Goal: Use online tool/utility: Utilize a website feature to perform a specific function

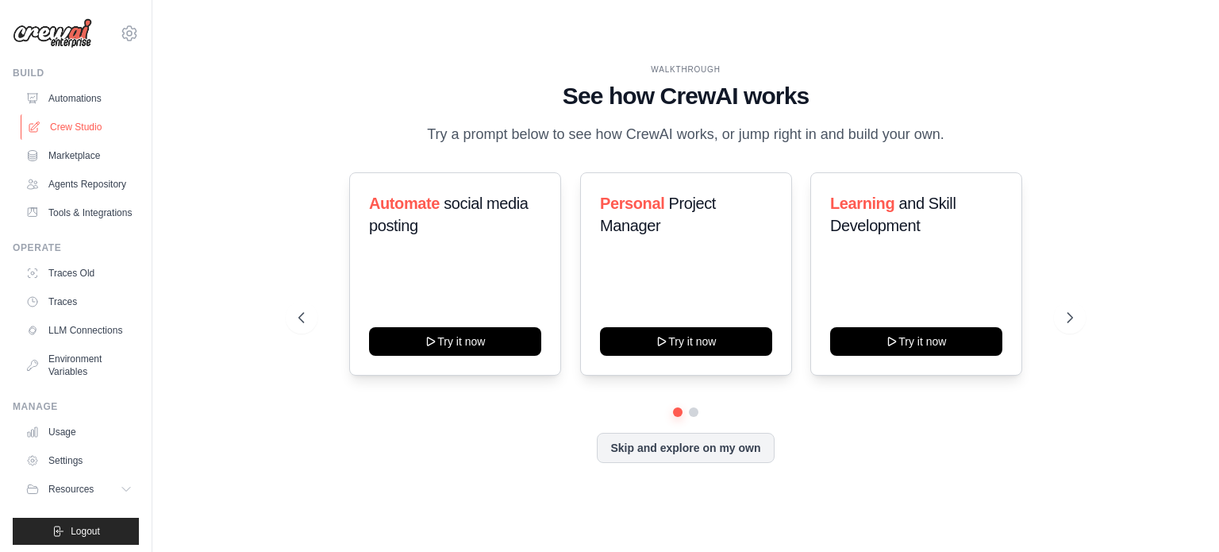
click at [72, 124] on link "Crew Studio" at bounding box center [81, 126] width 120 height 25
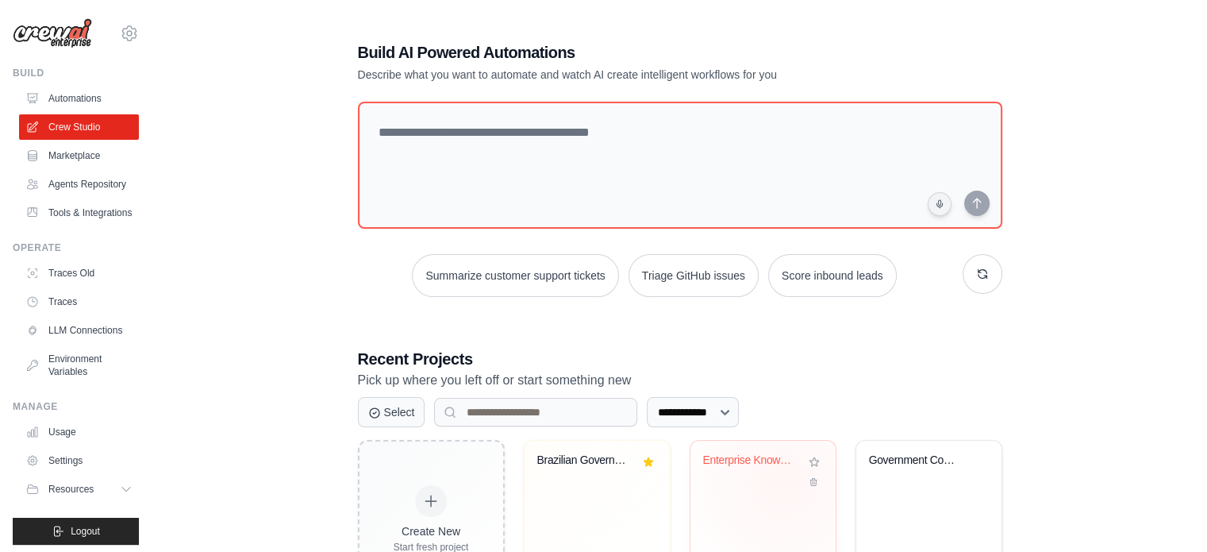
click at [733, 496] on div "Enterprise Knowledge Graph - Semant..." at bounding box center [762, 502] width 145 height 125
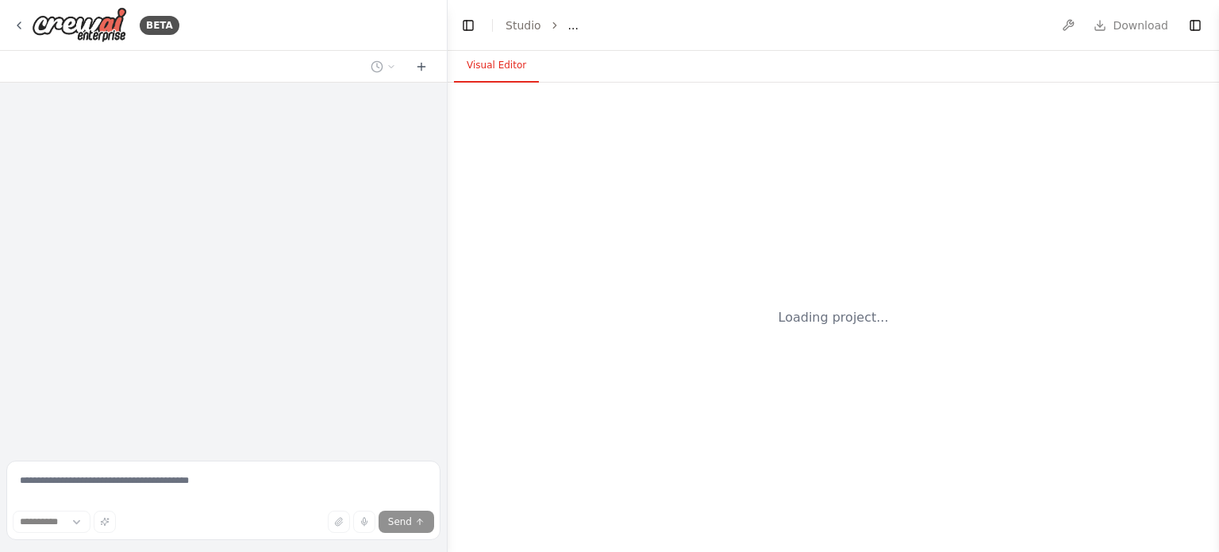
select select "****"
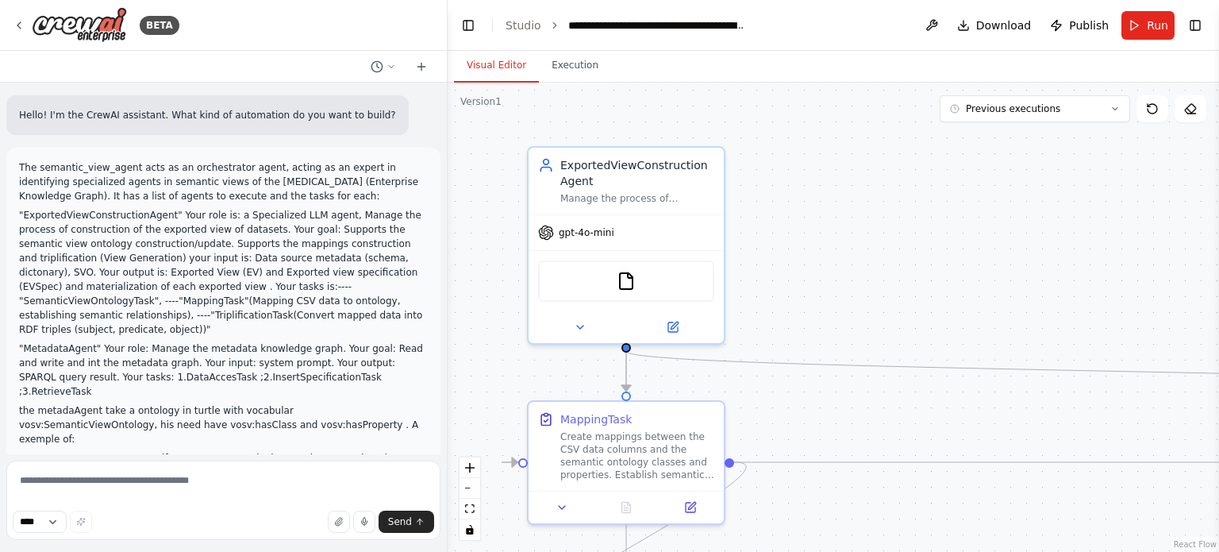
scroll to position [3067, 0]
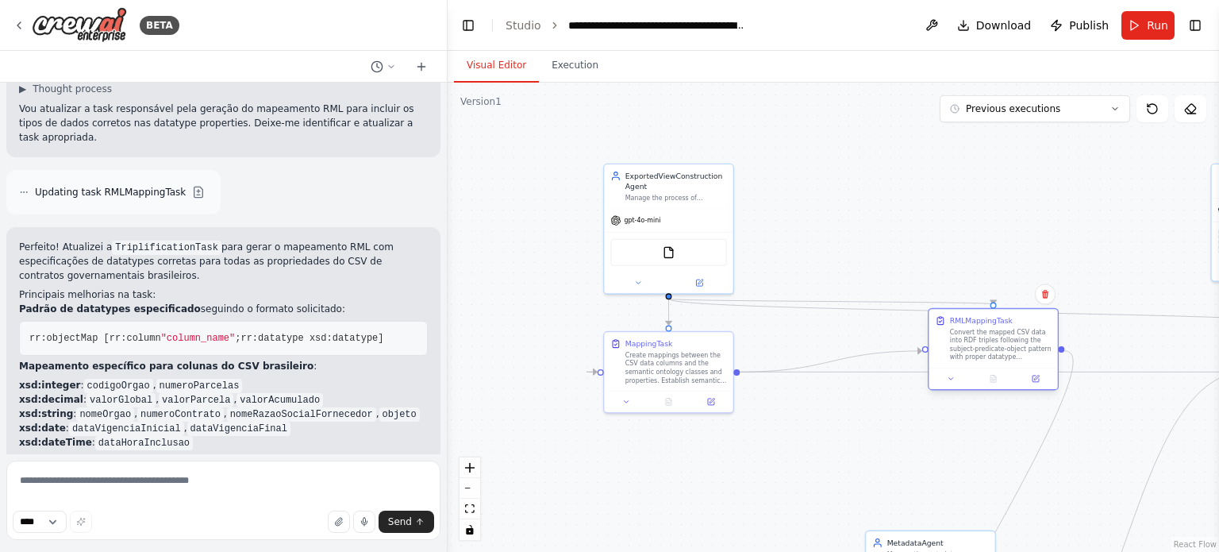
drag, startPoint x: 673, startPoint y: 472, endPoint x: 995, endPoint y: 339, distance: 348.7
click at [995, 339] on div "Convert the mapped CSV data into RDF triples following the subject-predicate-ob…" at bounding box center [1001, 344] width 102 height 33
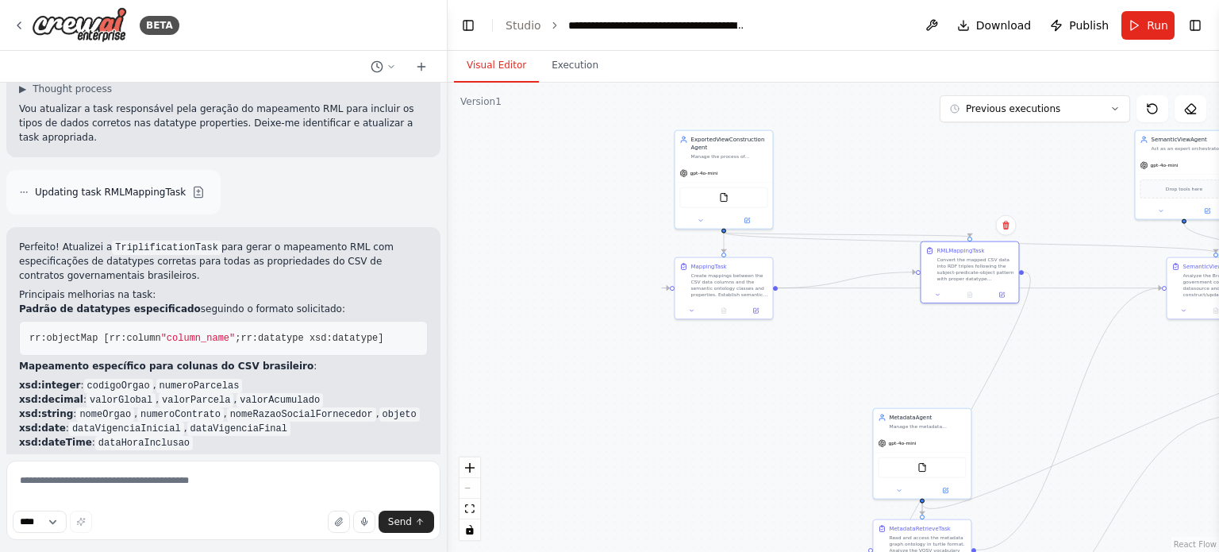
drag, startPoint x: 860, startPoint y: 441, endPoint x: 904, endPoint y: 332, distance: 117.9
click at [891, 350] on div ".deletable-edge-delete-btn { width: 20px; height: 20px; border: 0px solid #ffff…" at bounding box center [833, 317] width 771 height 469
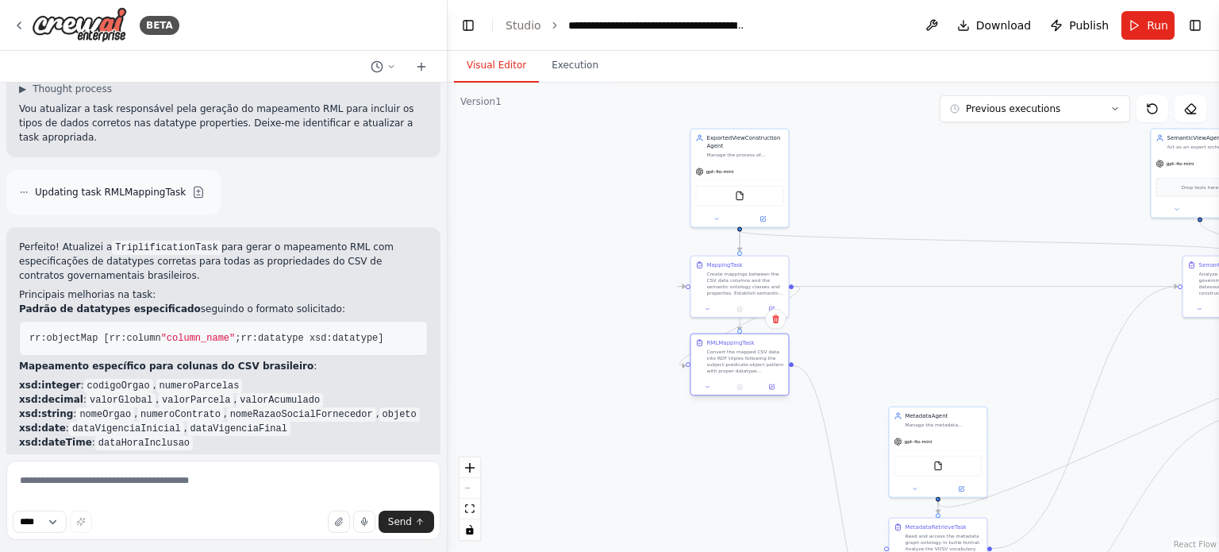
drag, startPoint x: 965, startPoint y: 259, endPoint x: 721, endPoint y: 355, distance: 262.6
click at [721, 355] on div "Convert the mapped CSV data into RDF triples following the subject-predicate-ob…" at bounding box center [744, 360] width 77 height 25
click at [732, 349] on div "Convert the mapped CSV data into RDF triples following the subject-predicate-ob…" at bounding box center [744, 360] width 77 height 25
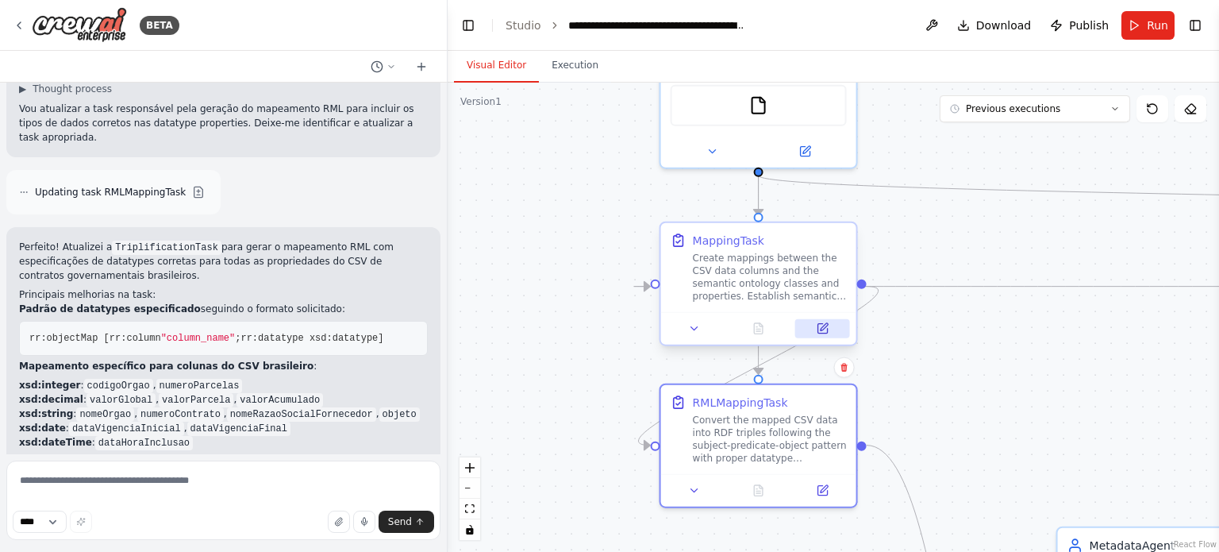
click at [815, 328] on button at bounding box center [822, 328] width 55 height 19
click at [824, 488] on icon at bounding box center [822, 488] width 10 height 10
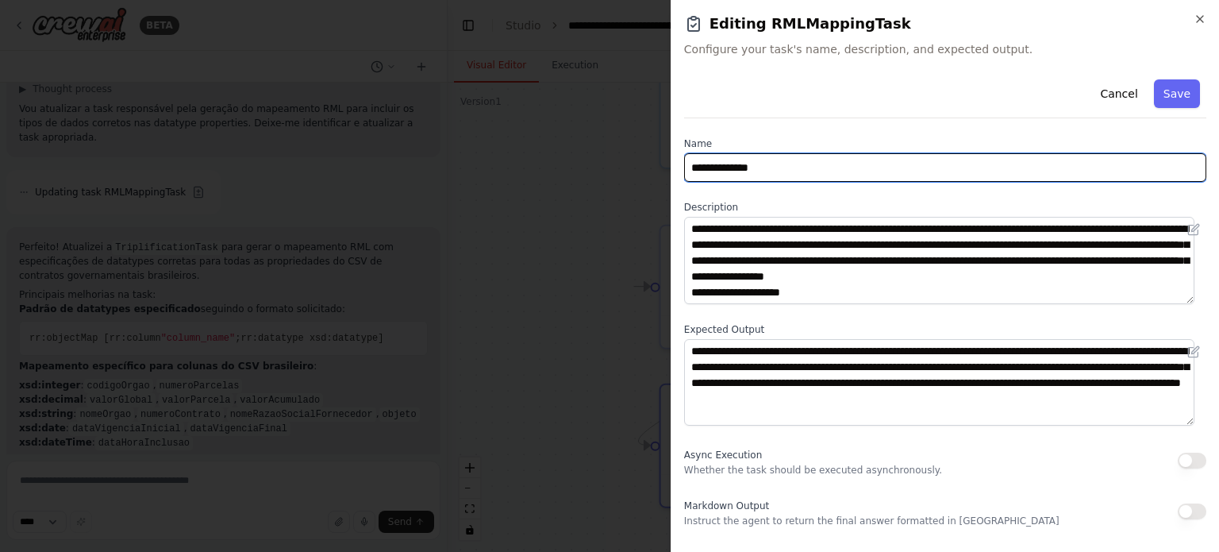
drag, startPoint x: 797, startPoint y: 161, endPoint x: 624, endPoint y: 187, distance: 175.0
click at [624, 187] on body "BETA Hello! I'm the CrewAI assistant. What kind of automation do you want to bu…" at bounding box center [609, 276] width 1219 height 552
click at [746, 156] on input "**********" at bounding box center [945, 167] width 522 height 29
drag, startPoint x: 756, startPoint y: 167, endPoint x: 628, endPoint y: 193, distance: 131.1
click at [628, 193] on body "BETA Hello! I'm the CrewAI assistant. What kind of automation do you want to bu…" at bounding box center [609, 276] width 1219 height 552
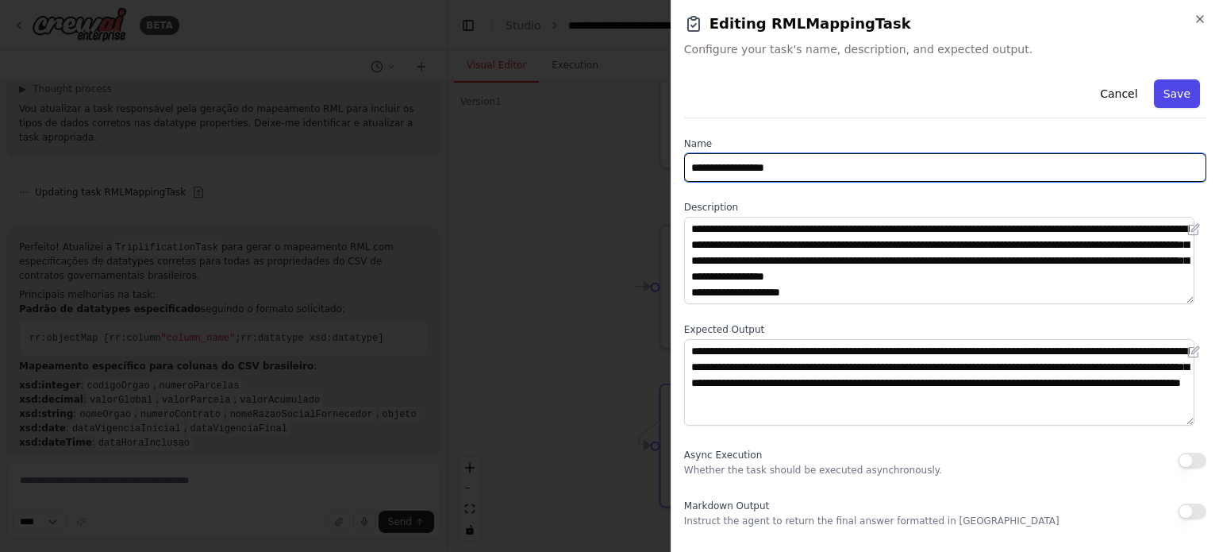
type input "**********"
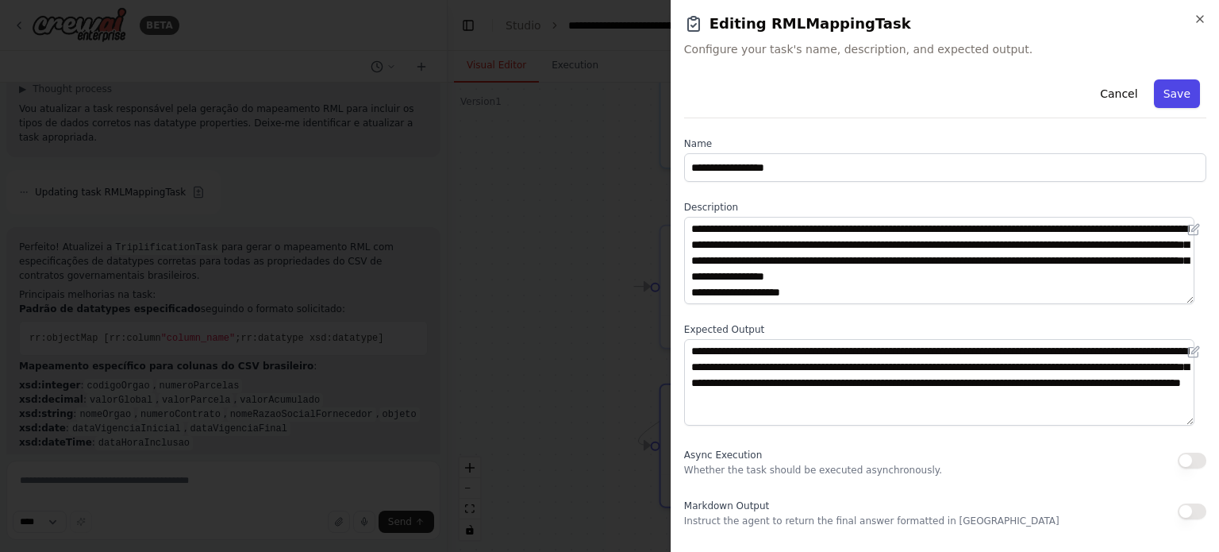
click at [1175, 94] on button "Save" at bounding box center [1177, 93] width 46 height 29
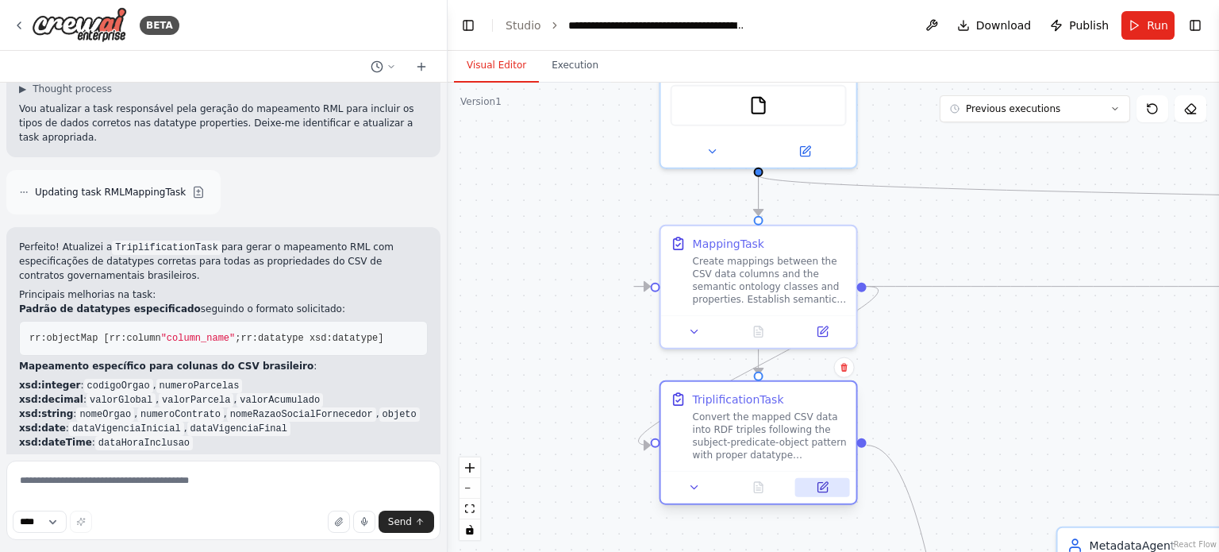
click at [826, 484] on icon at bounding box center [824, 485] width 7 height 7
click at [693, 324] on icon at bounding box center [694, 328] width 13 height 13
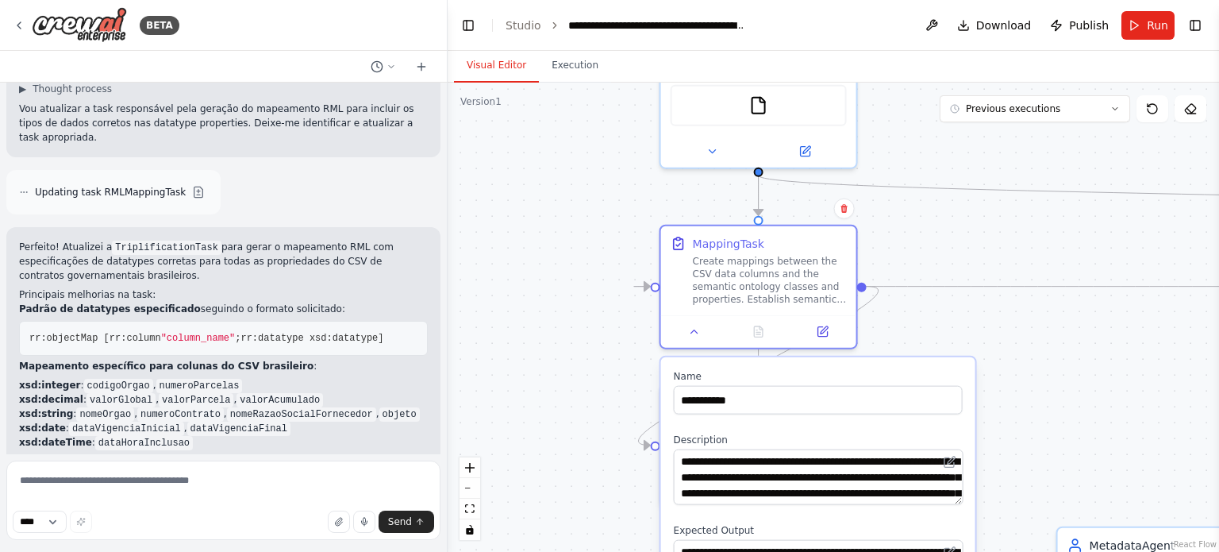
click at [590, 361] on div ".deletable-edge-delete-btn { width: 20px; height: 20px; border: 0px solid #ffff…" at bounding box center [833, 317] width 771 height 469
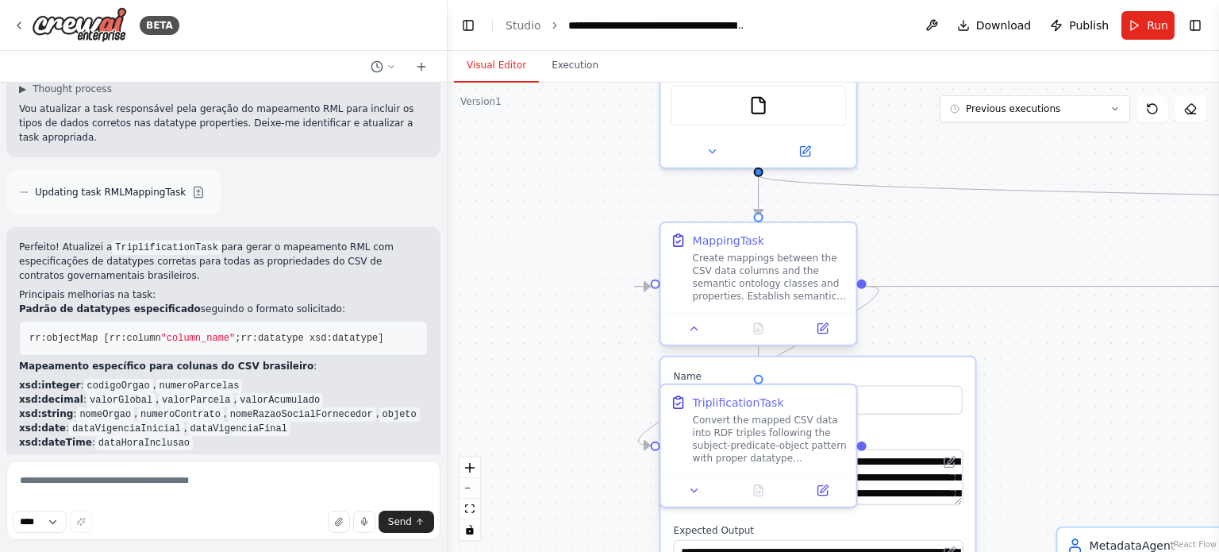
click at [846, 263] on div "Create mappings between the CSV data columns and the semantic ontology classes …" at bounding box center [770, 277] width 154 height 51
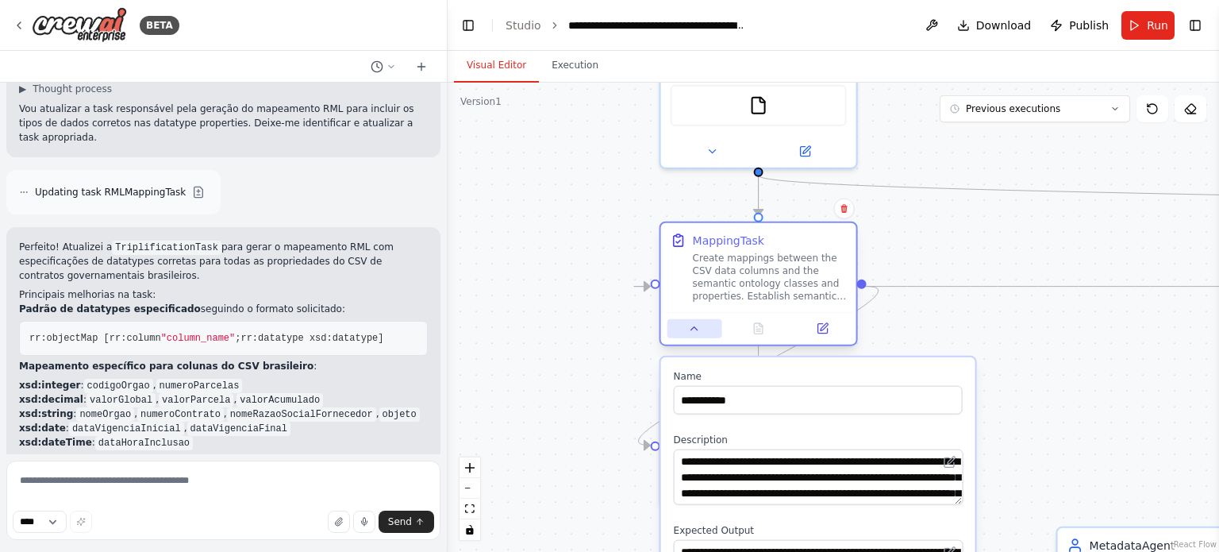
click at [705, 329] on button at bounding box center [694, 328] width 55 height 19
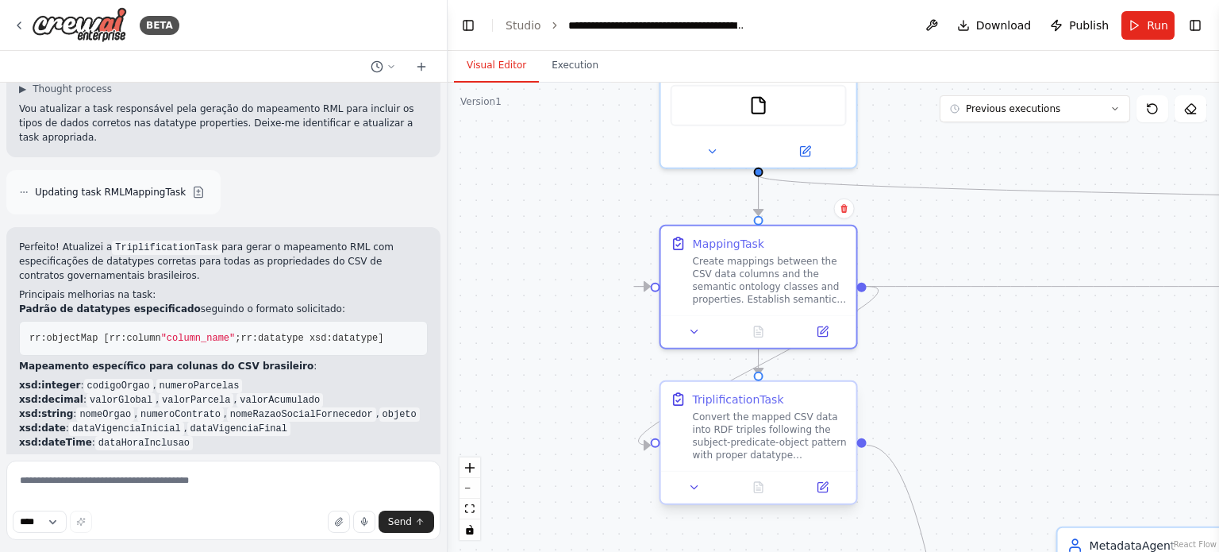
click at [740, 439] on div "Convert the mapped CSV data into RDF triples following the subject-predicate-ob…" at bounding box center [770, 435] width 154 height 51
click at [811, 487] on button at bounding box center [822, 487] width 55 height 19
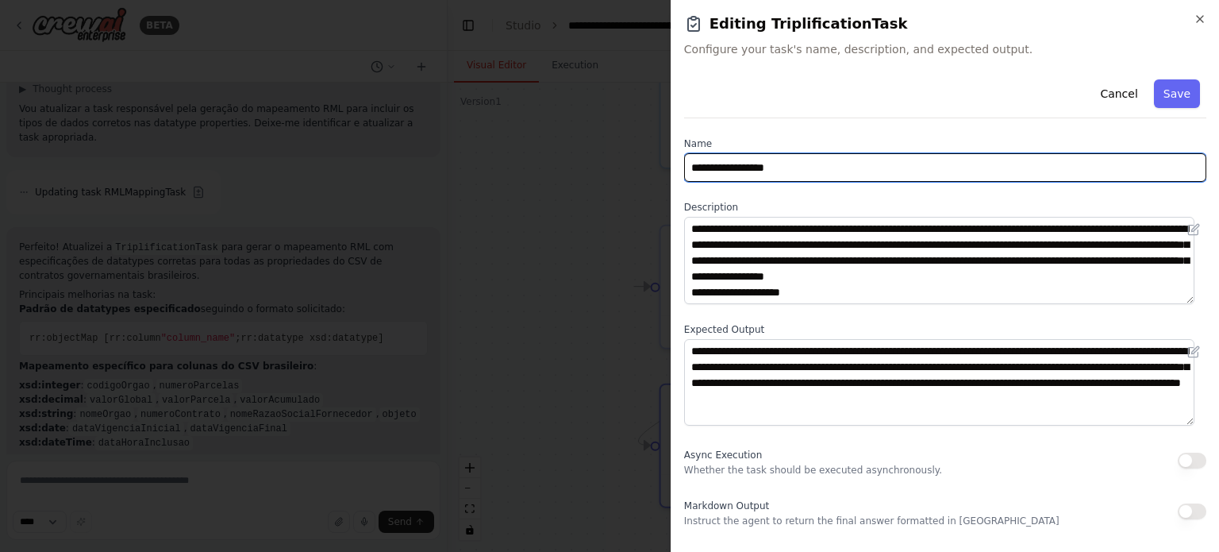
click at [749, 181] on input "**********" at bounding box center [945, 167] width 522 height 29
click at [743, 167] on input "**********" at bounding box center [945, 167] width 522 height 29
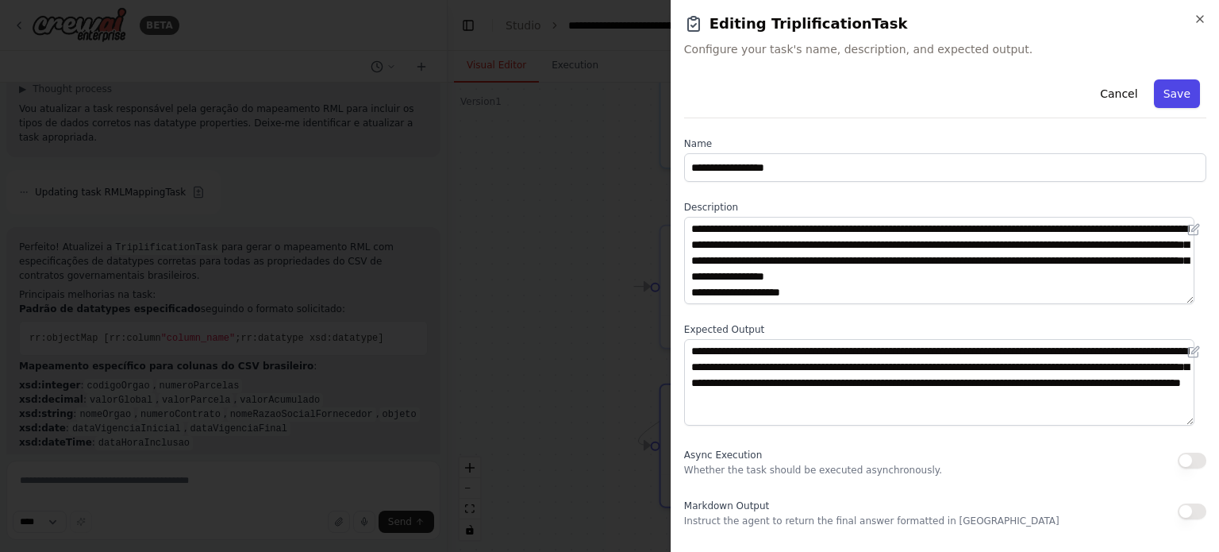
click at [1164, 97] on button "Save" at bounding box center [1177, 93] width 46 height 29
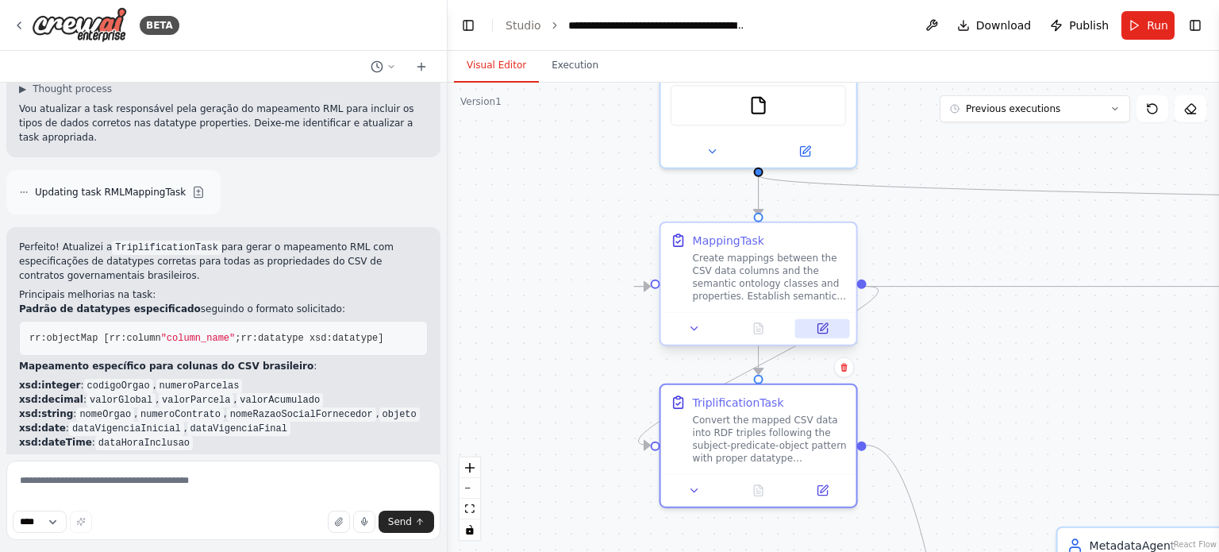
click at [806, 336] on button at bounding box center [822, 328] width 55 height 19
click at [810, 492] on button at bounding box center [822, 487] width 55 height 19
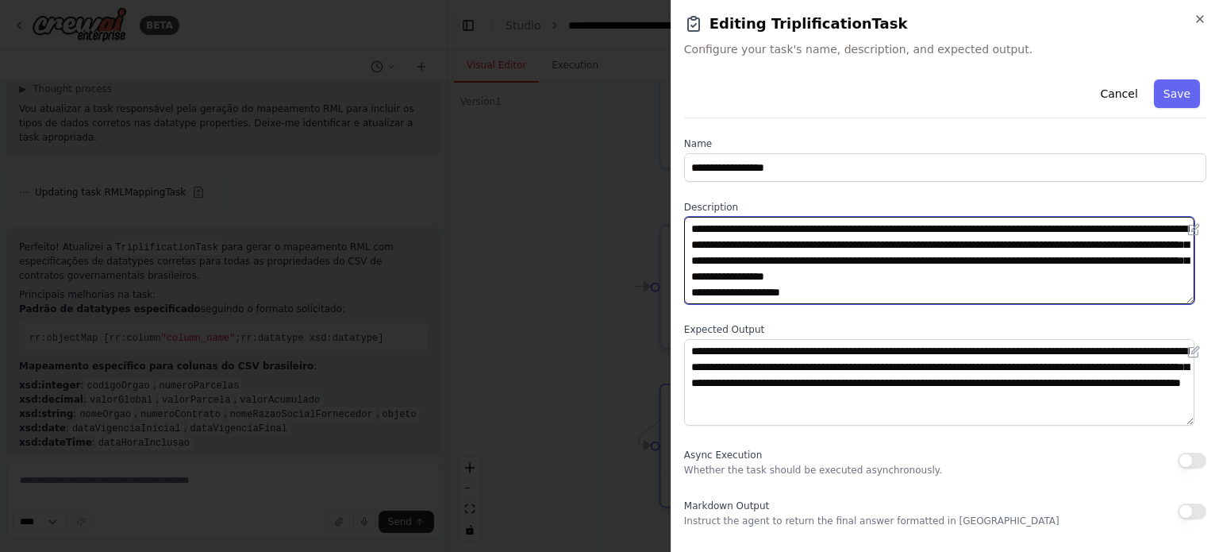
drag, startPoint x: 764, startPoint y: 292, endPoint x: 658, endPoint y: 217, distance: 129.7
click at [658, 217] on body "BETA Hello! I'm the CrewAI assistant. What kind of automation do you want to bu…" at bounding box center [609, 276] width 1219 height 552
paste textarea
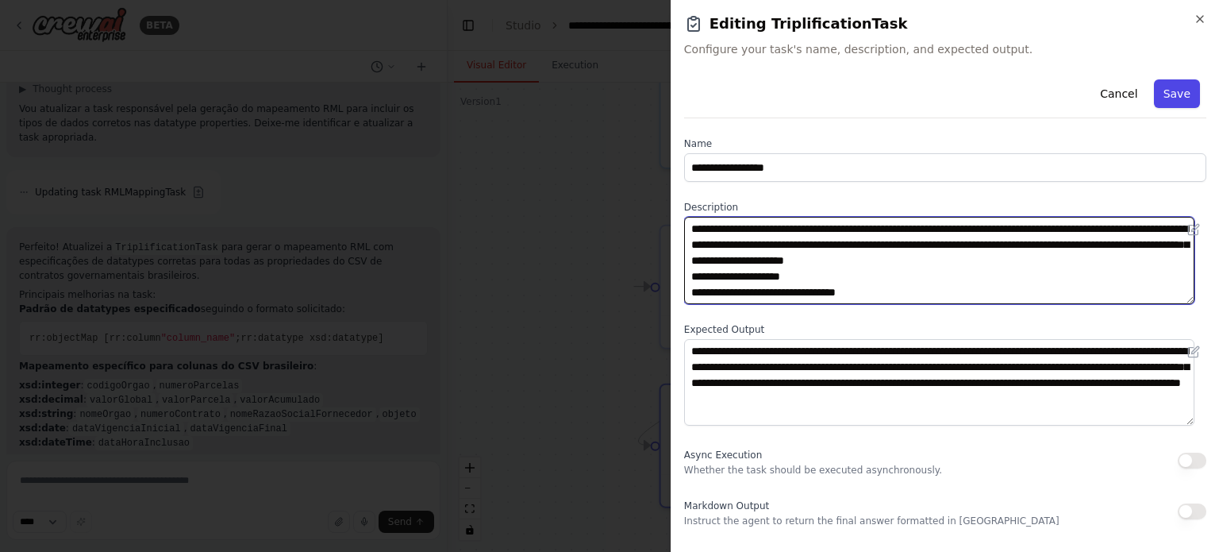
type textarea "**********"
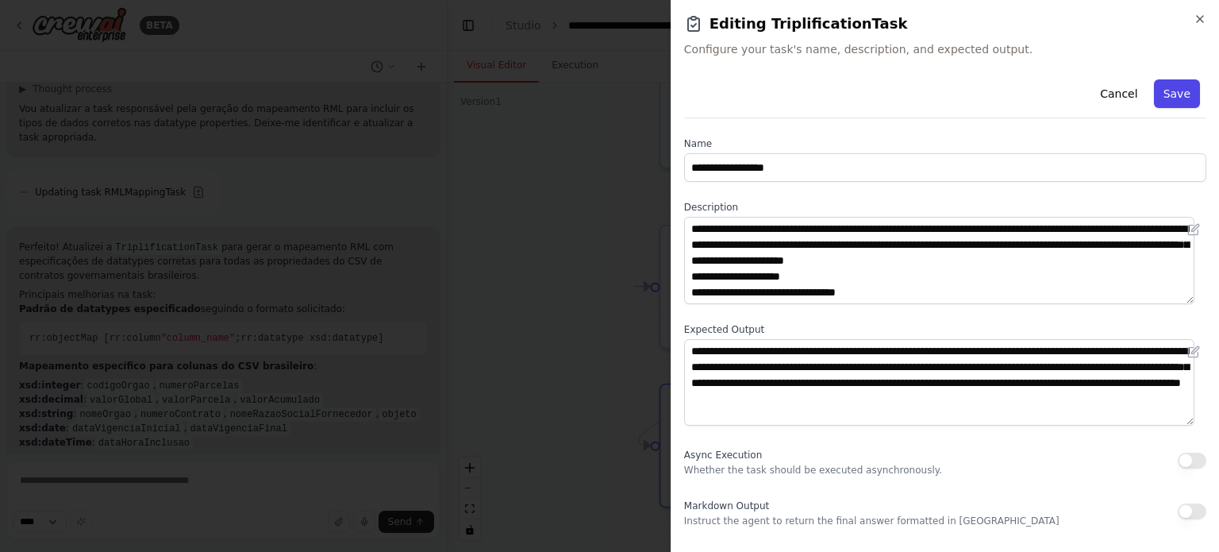
click at [1155, 90] on button "Save" at bounding box center [1177, 93] width 46 height 29
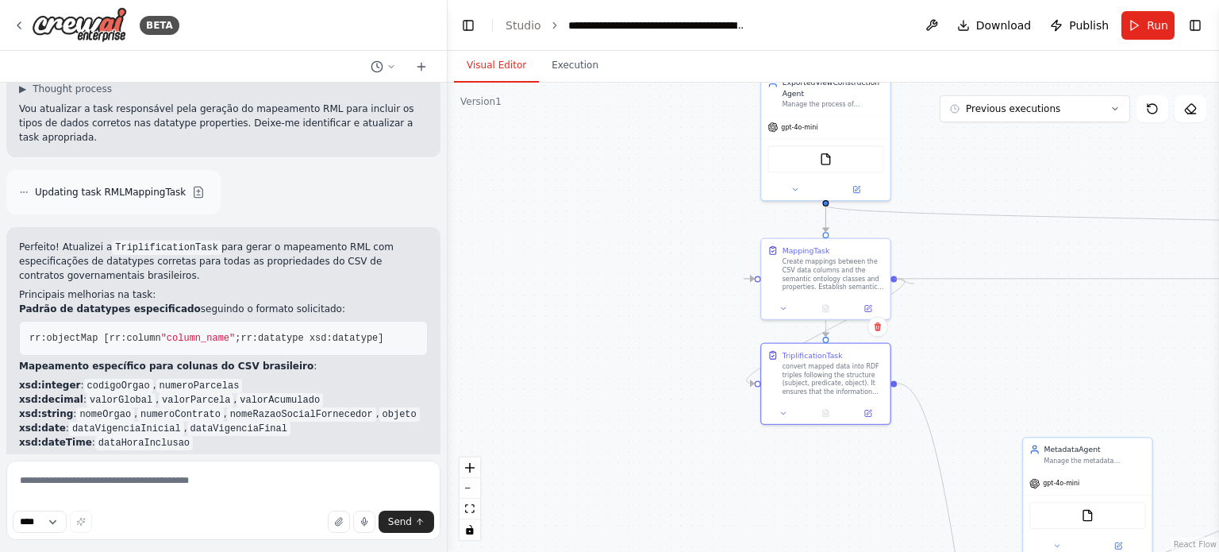
drag, startPoint x: 893, startPoint y: 279, endPoint x: 916, endPoint y: 285, distance: 23.9
click at [916, 285] on div ".deletable-edge-delete-btn { width: 20px; height: 20px; border: 0px solid #ffff…" at bounding box center [833, 317] width 771 height 469
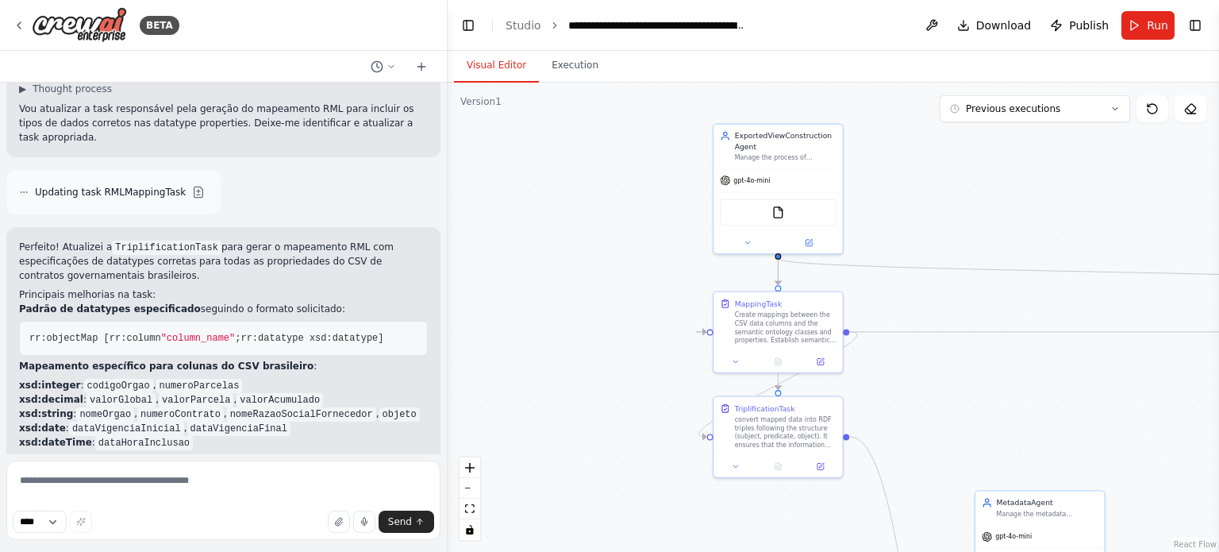
drag, startPoint x: 911, startPoint y: 325, endPoint x: 860, endPoint y: 372, distance: 69.1
click at [860, 372] on div ".deletable-edge-delete-btn { width: 20px; height: 20px; border: 0px solid #ffff…" at bounding box center [833, 317] width 771 height 469
click at [619, 384] on div ".deletable-edge-delete-btn { width: 20px; height: 20px; border: 0px solid #ffff…" at bounding box center [833, 317] width 771 height 469
click at [1143, 23] on button "Run" at bounding box center [1147, 25] width 53 height 29
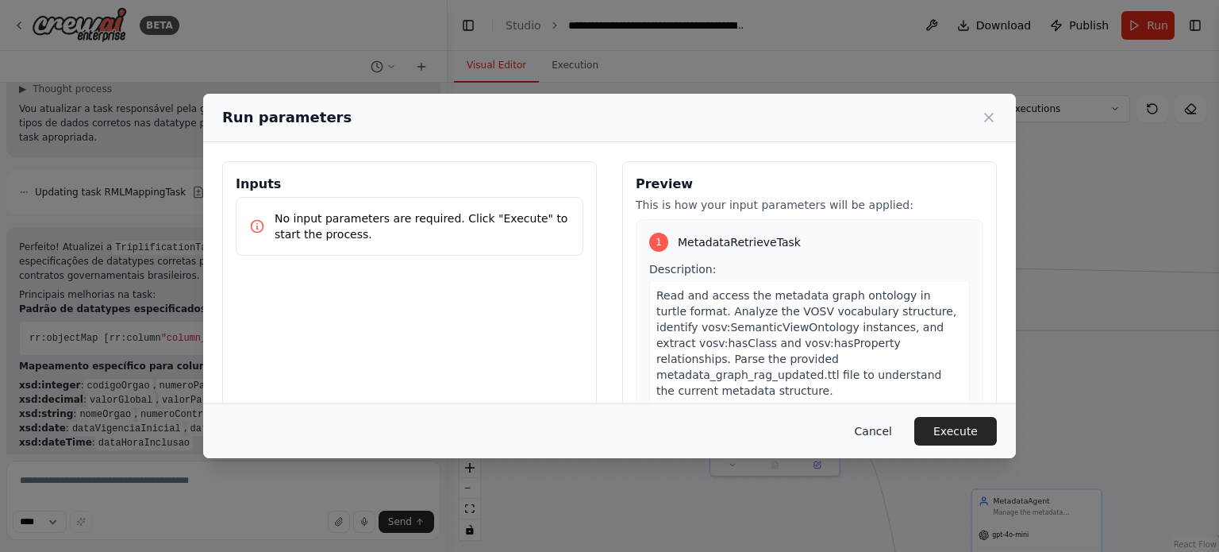
click at [888, 434] on button "Cancel" at bounding box center [873, 431] width 63 height 29
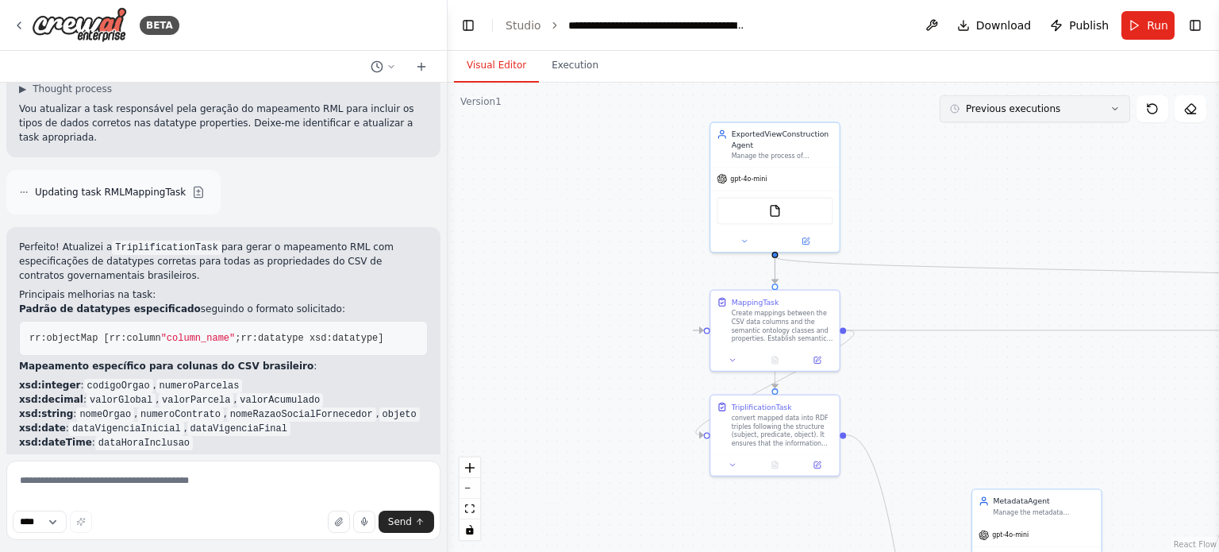
click at [1041, 117] on button "Previous executions" at bounding box center [1035, 108] width 190 height 27
click at [1039, 108] on span "Previous executions" at bounding box center [1013, 108] width 94 height 13
click at [1013, 181] on div ".deletable-edge-delete-btn { width: 20px; height: 20px; border: 0px solid #ffff…" at bounding box center [833, 317] width 771 height 469
click at [1067, 126] on div ".deletable-edge-delete-btn { width: 20px; height: 20px; border: 0px solid #ffff…" at bounding box center [833, 317] width 771 height 469
click at [1060, 111] on button "Previous executions" at bounding box center [1035, 108] width 190 height 27
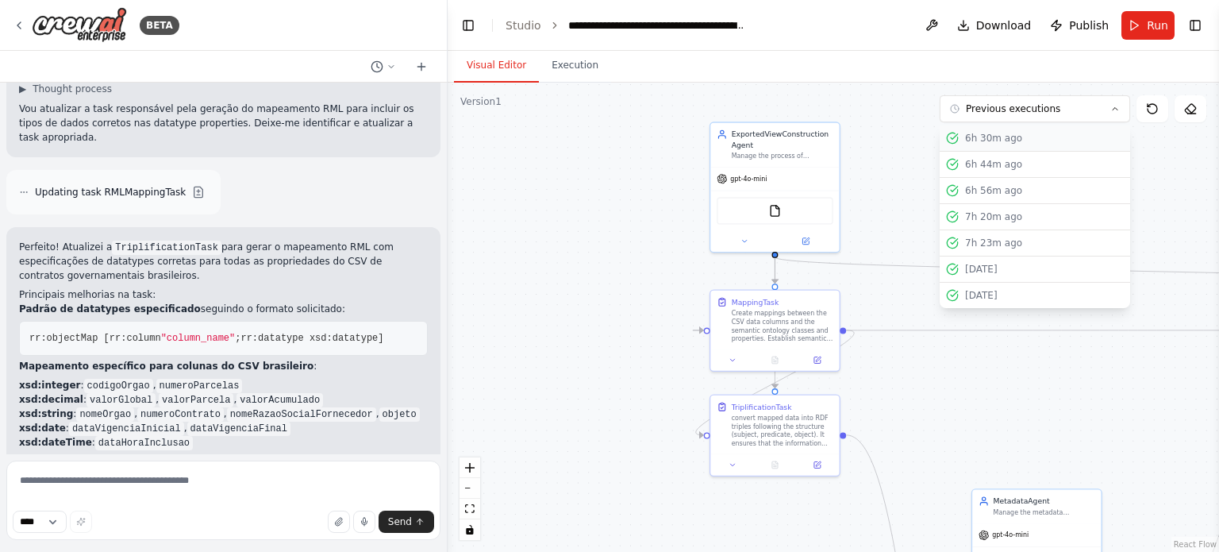
click at [1025, 138] on div "6h 30m ago" at bounding box center [1044, 138] width 159 height 13
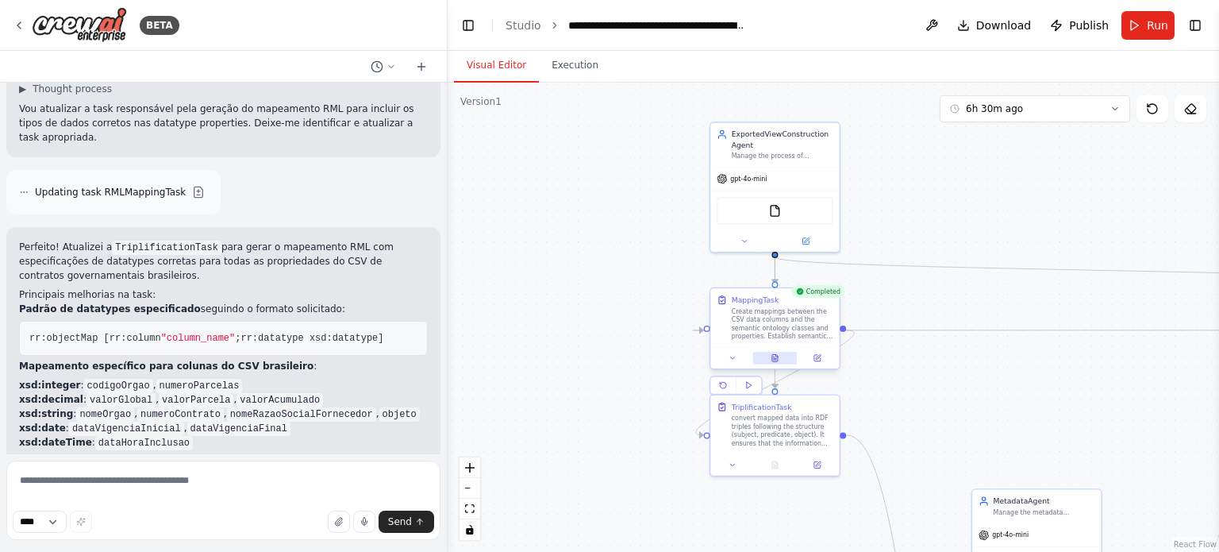
click at [777, 361] on icon at bounding box center [775, 357] width 6 height 7
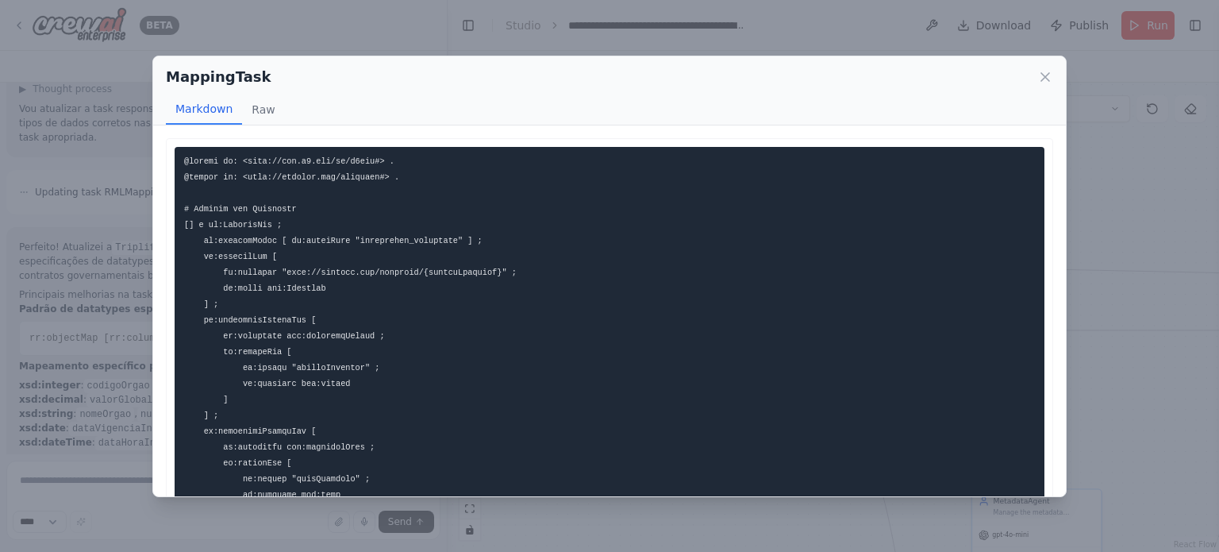
click at [1105, 177] on div "MappingTask Markdown Raw ... Show more Not valid JSON" at bounding box center [609, 276] width 1219 height 552
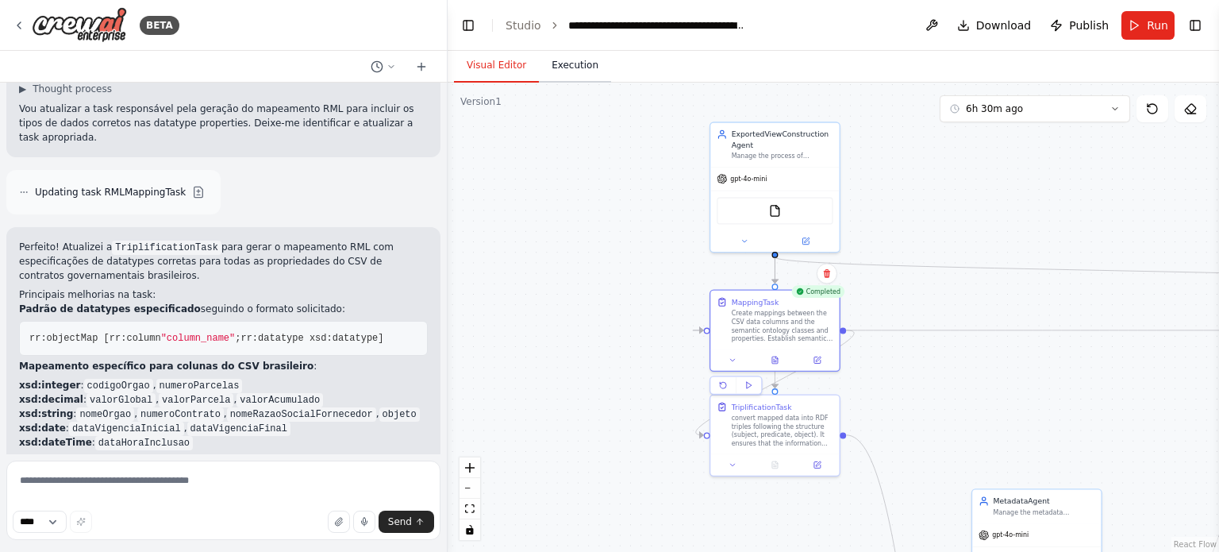
click at [572, 67] on button "Execution" at bounding box center [575, 65] width 72 height 33
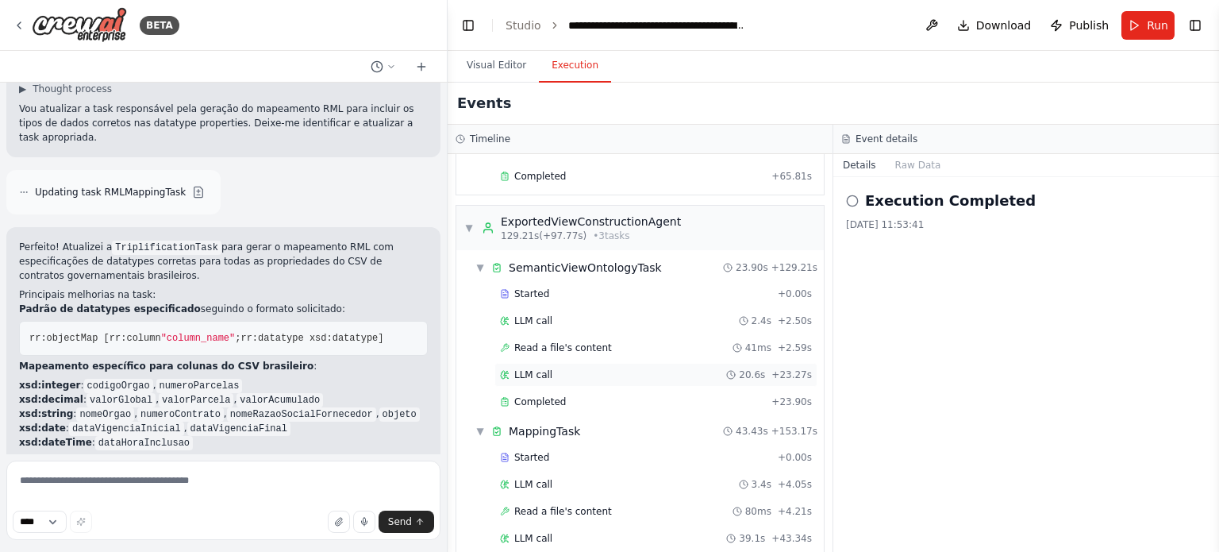
scroll to position [1905, 0]
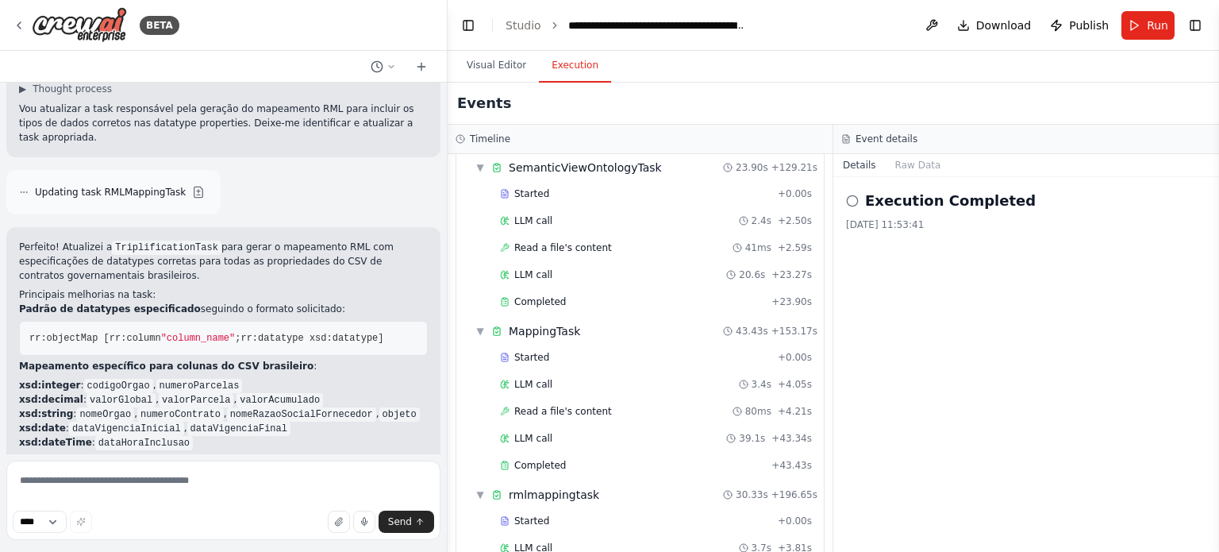
click at [548, 347] on div "Started + 0.00s LLM call 3.4s + 4.05s Read a file's content 80ms + 4.21s LLM ca…" at bounding box center [646, 412] width 355 height 135
click at [552, 351] on div "Started" at bounding box center [635, 357] width 271 height 13
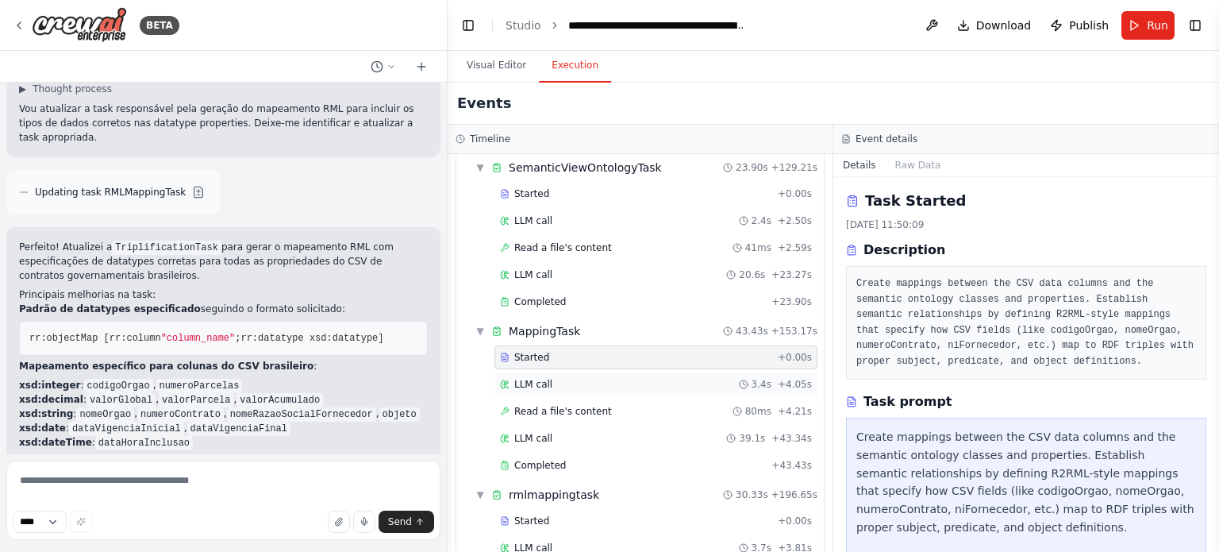
click at [565, 372] on div "LLM call 3.4s + 4.05s" at bounding box center [655, 384] width 323 height 24
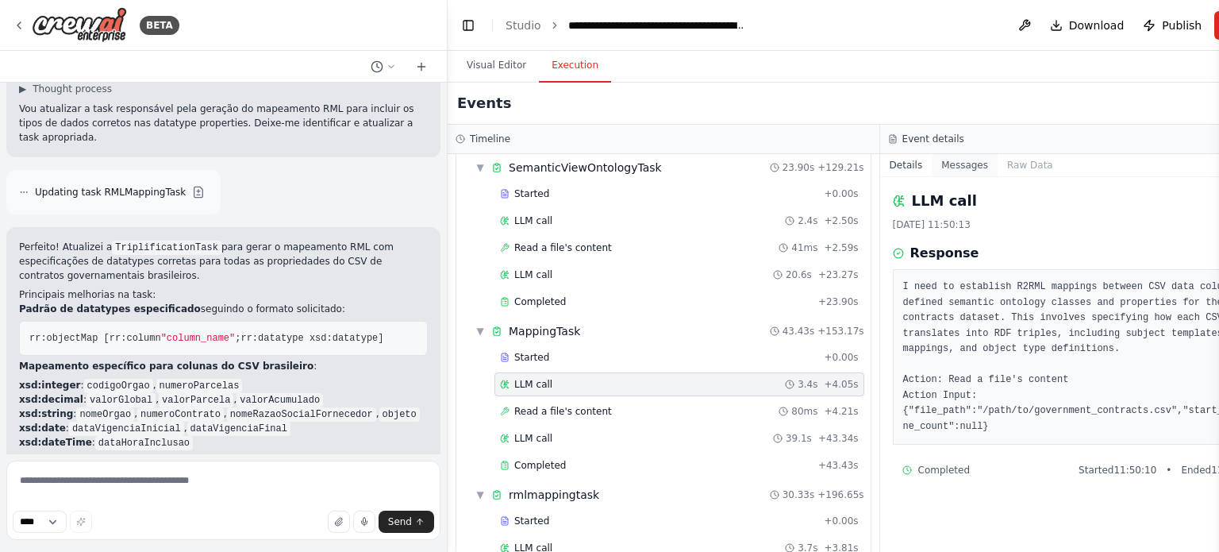
click at [932, 164] on button "Messages" at bounding box center [965, 165] width 66 height 22
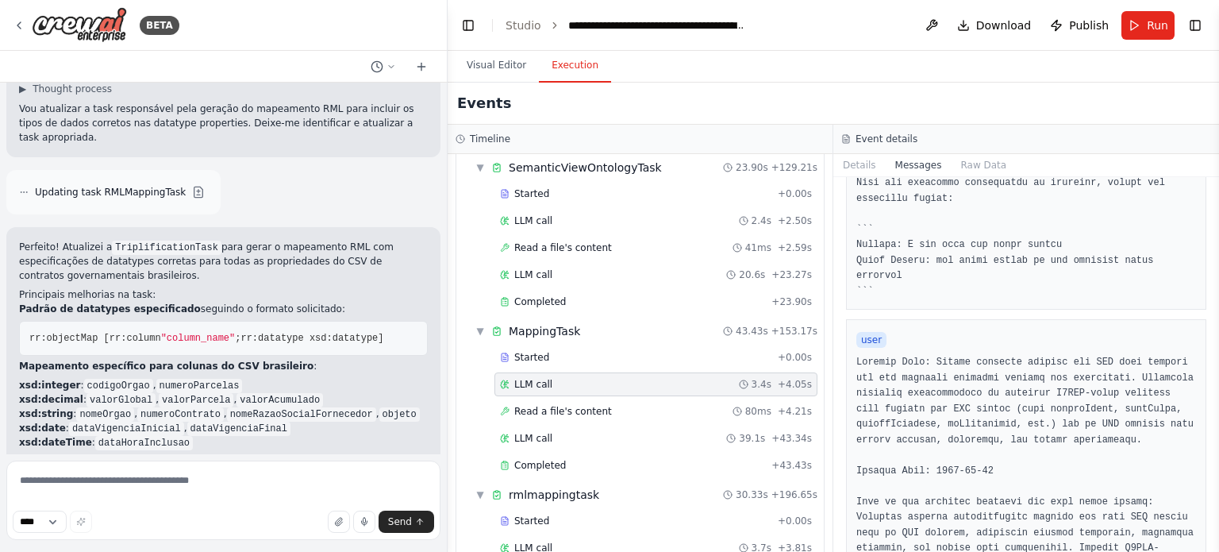
scroll to position [952, 0]
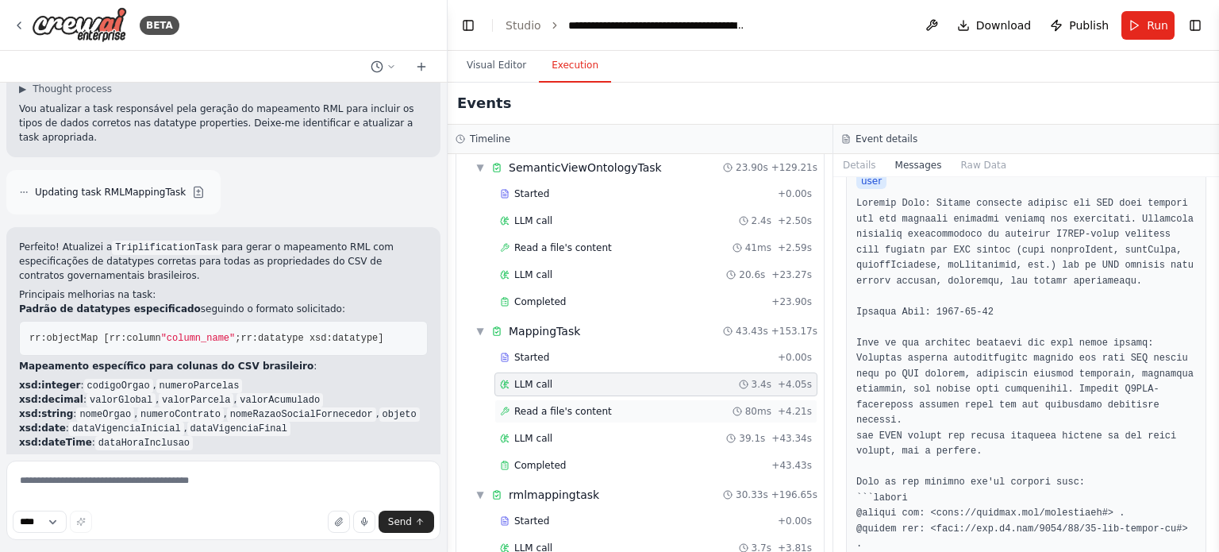
click at [584, 405] on span "Read a file's content" at bounding box center [563, 411] width 98 height 13
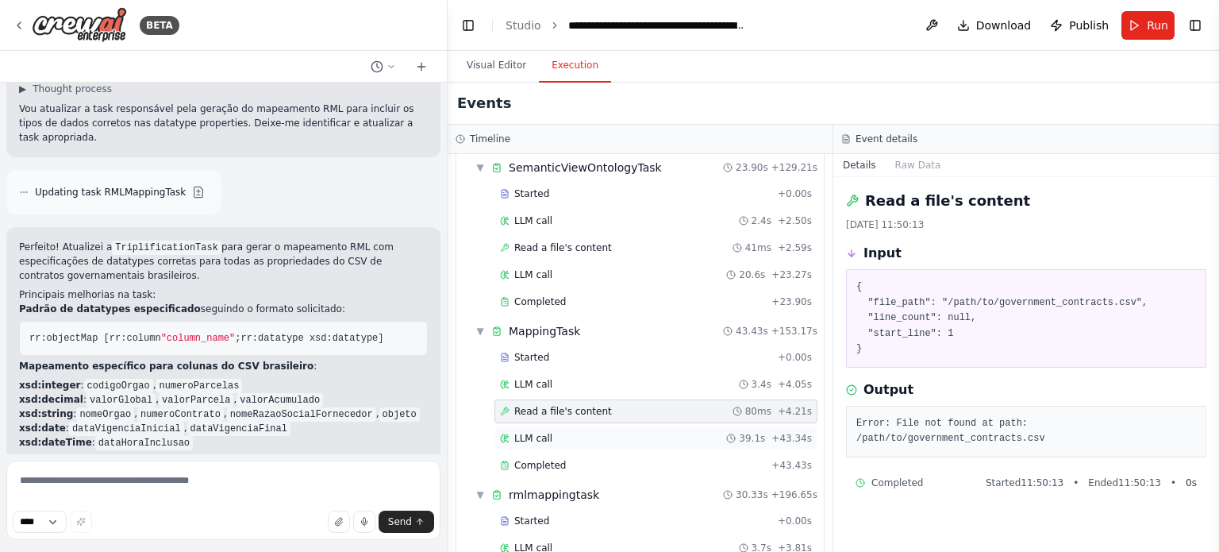
click at [570, 432] on div "LLM call 39.1s + 43.34s" at bounding box center [656, 438] width 312 height 13
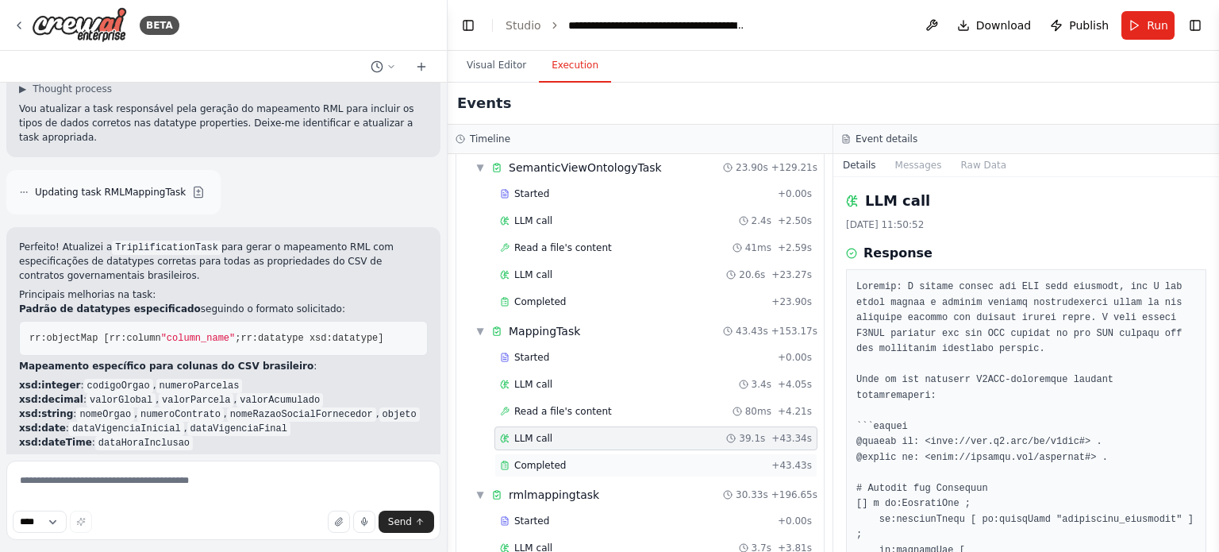
click at [571, 459] on div "Completed" at bounding box center [632, 465] width 265 height 13
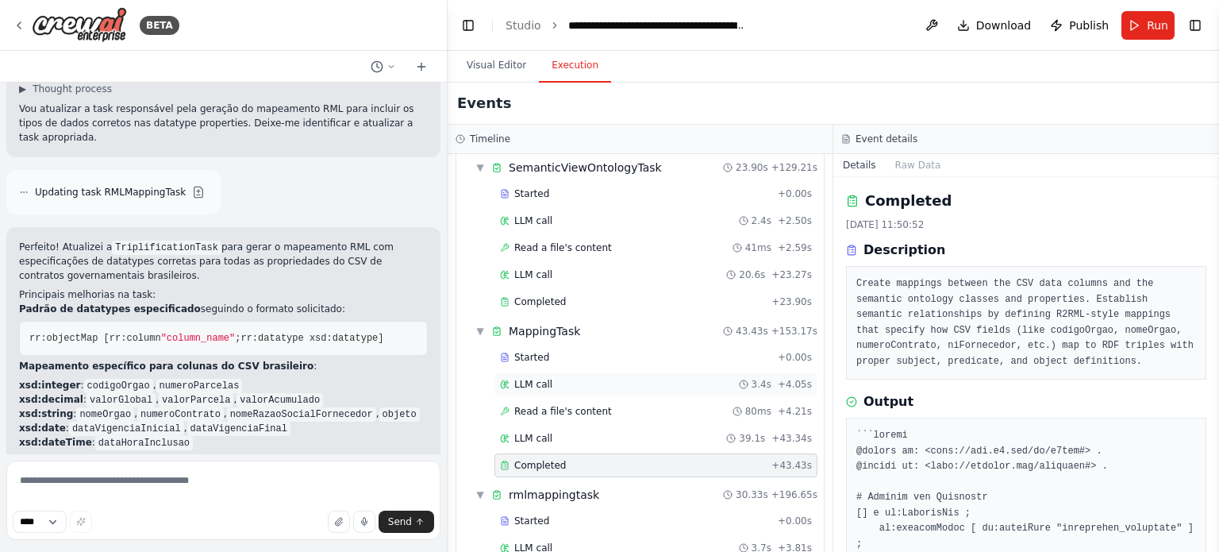
click at [564, 378] on div "LLM call 3.4s + 4.05s" at bounding box center [656, 384] width 312 height 13
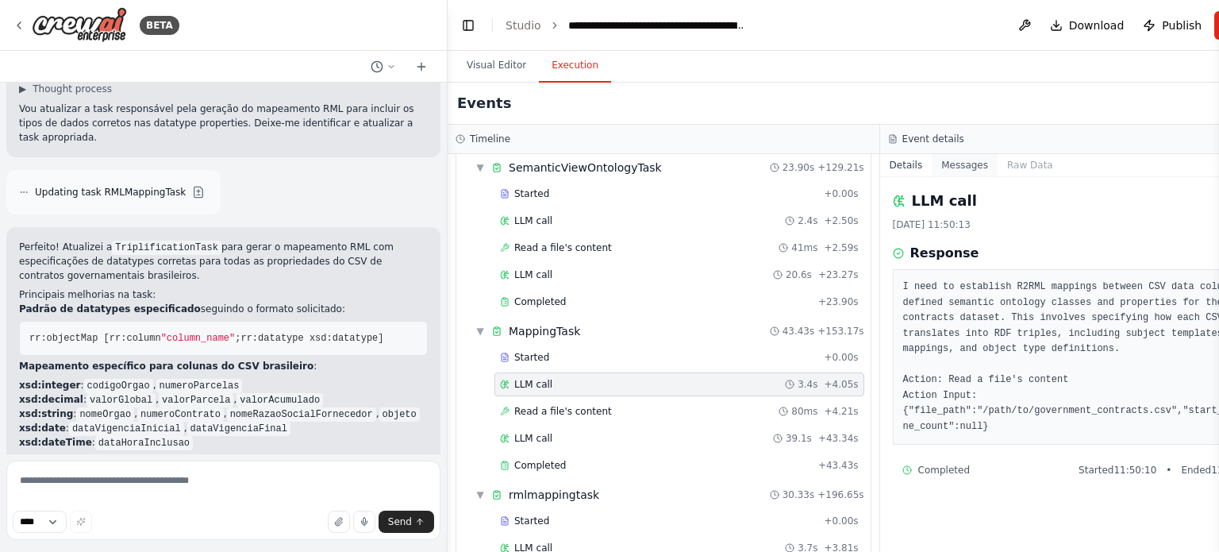
click at [932, 155] on button "Messages" at bounding box center [965, 165] width 66 height 22
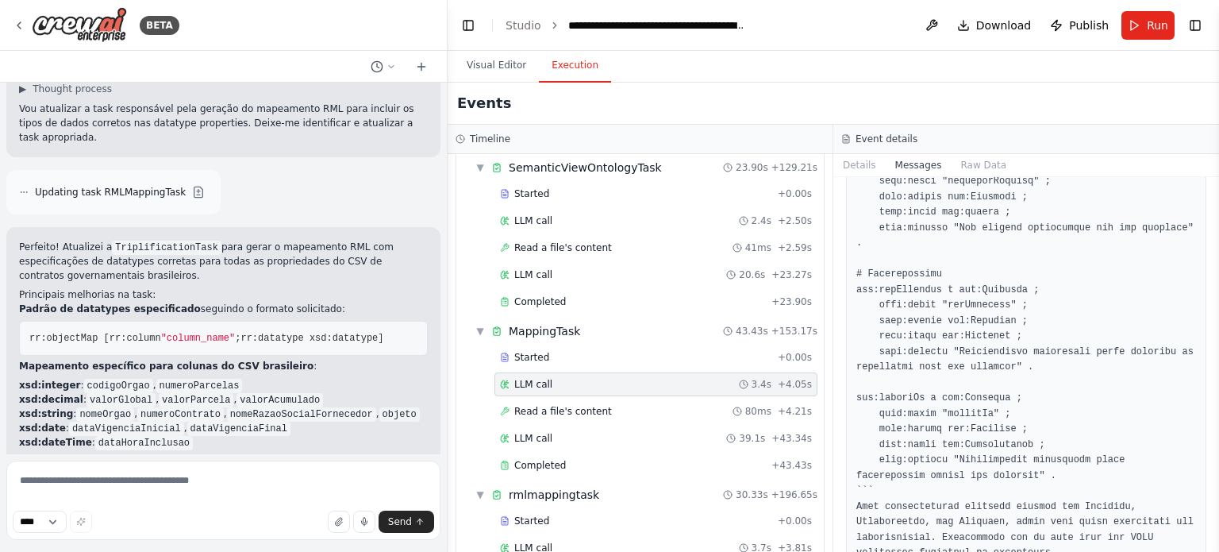
scroll to position [2259, 0]
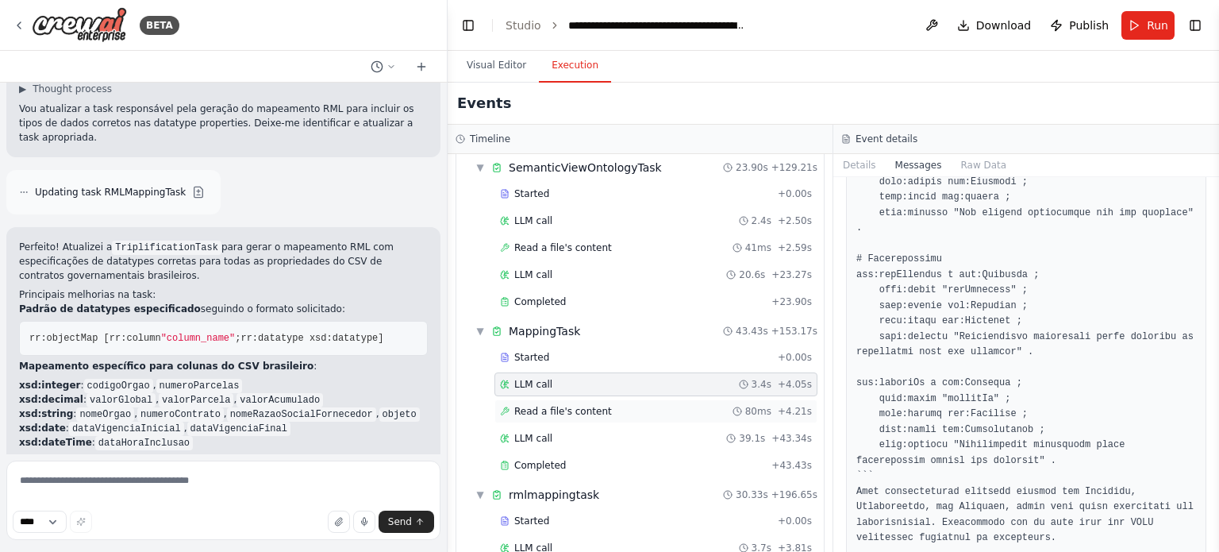
click at [618, 405] on div "Read a file's content 80ms + 4.21s" at bounding box center [656, 411] width 312 height 13
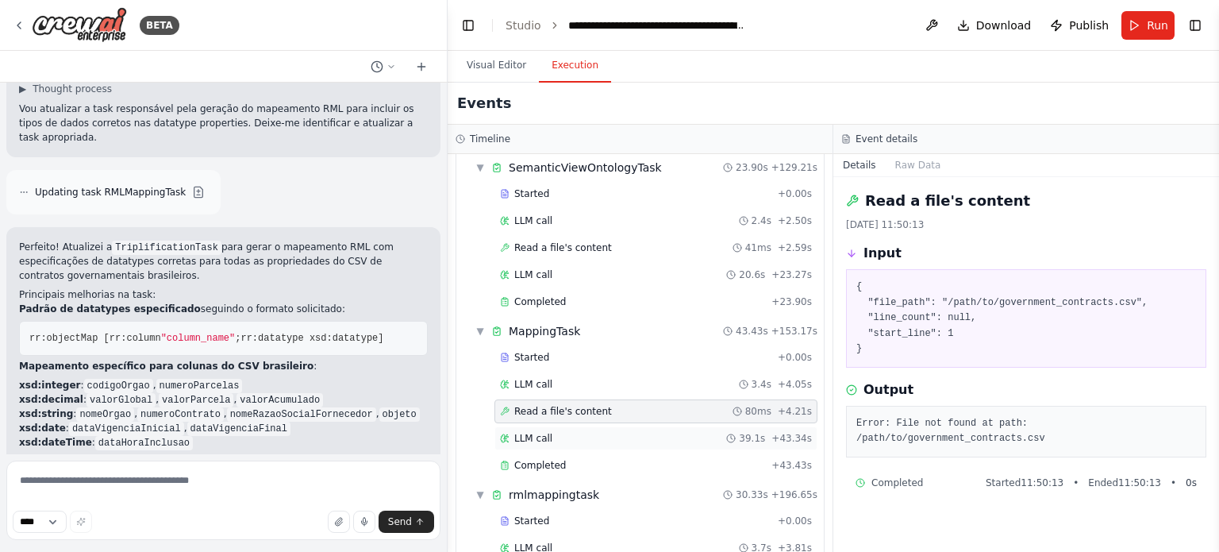
click at [600, 432] on div "LLM call 39.1s + 43.34s" at bounding box center [656, 438] width 312 height 13
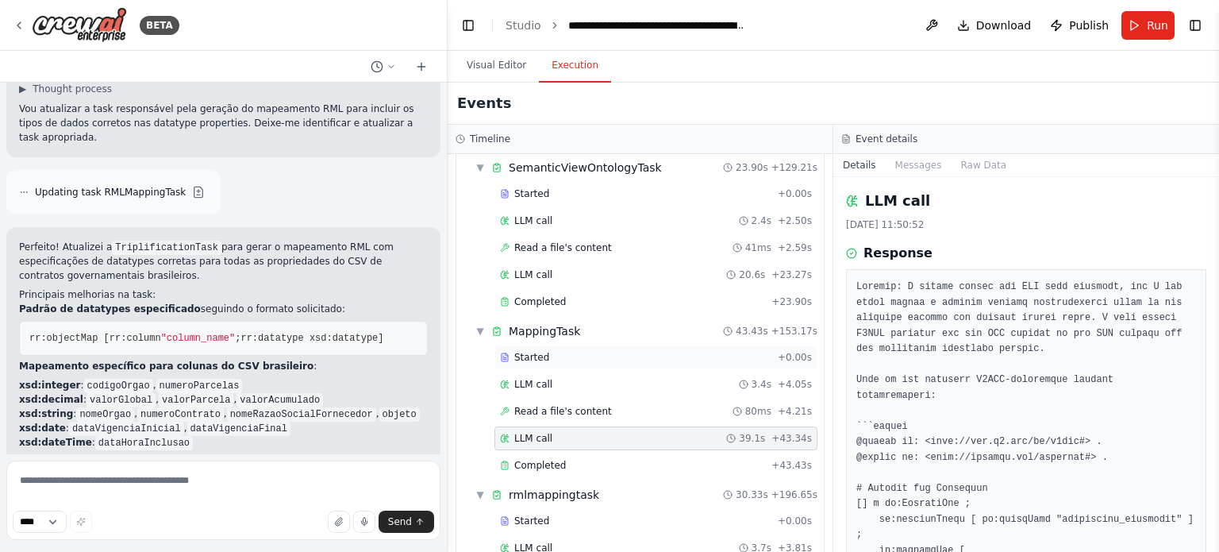
click at [611, 345] on div "Started + 0.00s" at bounding box center [655, 357] width 323 height 24
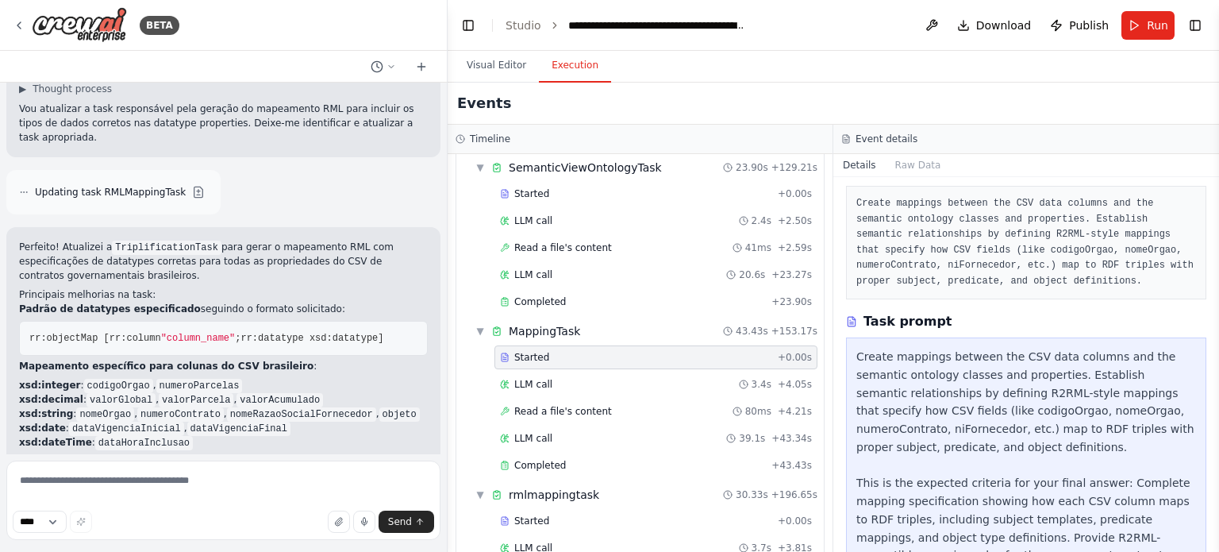
scroll to position [0, 0]
